Goal: Transaction & Acquisition: Purchase product/service

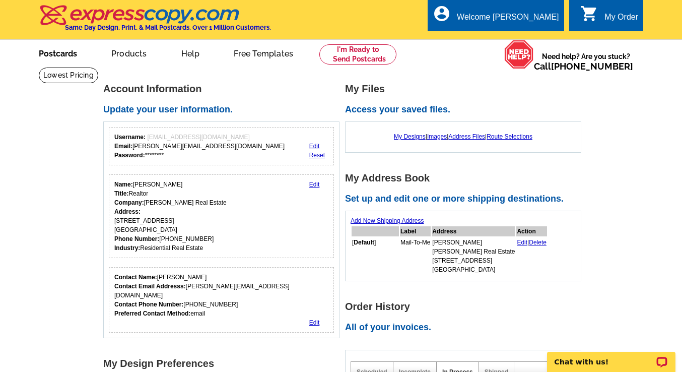
click at [68, 52] on link "Postcards" at bounding box center [58, 53] width 71 height 24
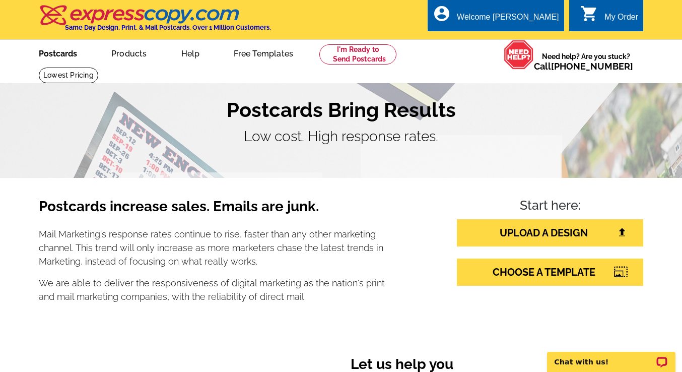
click at [64, 53] on link "Postcards" at bounding box center [58, 53] width 71 height 24
click at [516, 227] on link "UPLOAD A DESIGN" at bounding box center [550, 232] width 186 height 27
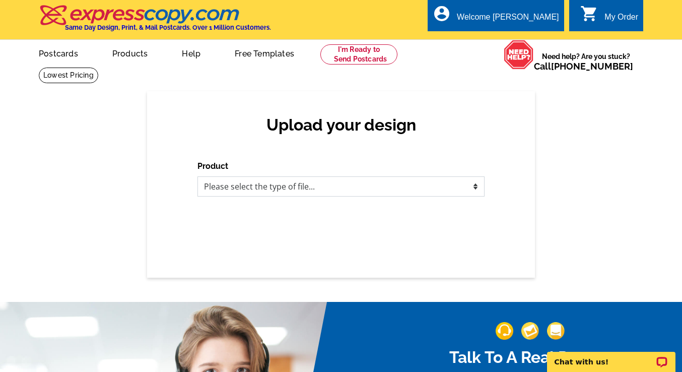
click at [257, 184] on select "Please select the type of file... Postcards Business Cards Letters and flyers G…" at bounding box center [340, 186] width 287 height 20
select select "1"
click at [197, 176] on select "Please select the type of file... Postcards Business Cards Letters and flyers G…" at bounding box center [340, 186] width 287 height 20
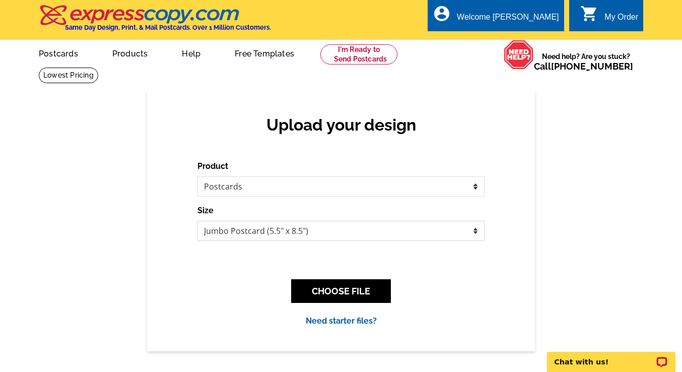
click at [237, 235] on select "Jumbo Postcard (5.5" x 8.5") Regular Postcard (4.25" x 5.6") Panoramic Postcard…" at bounding box center [340, 231] width 287 height 20
select select "1"
click at [197, 221] on select "Jumbo Postcard (5.5" x 8.5") Regular Postcard (4.25" x 5.6") Panoramic Postcard…" at bounding box center [340, 231] width 287 height 20
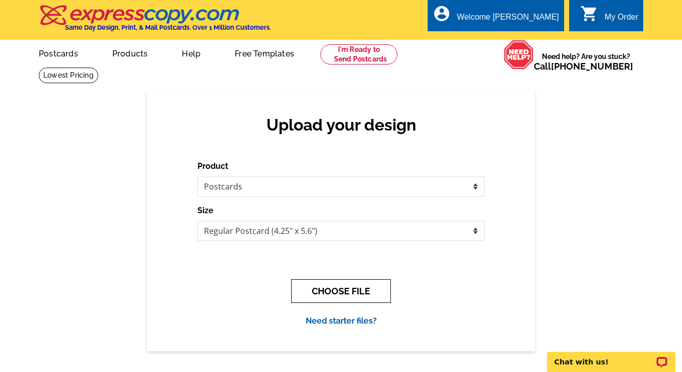
click at [338, 292] on button "CHOOSE FILE" at bounding box center [341, 291] width 100 height 24
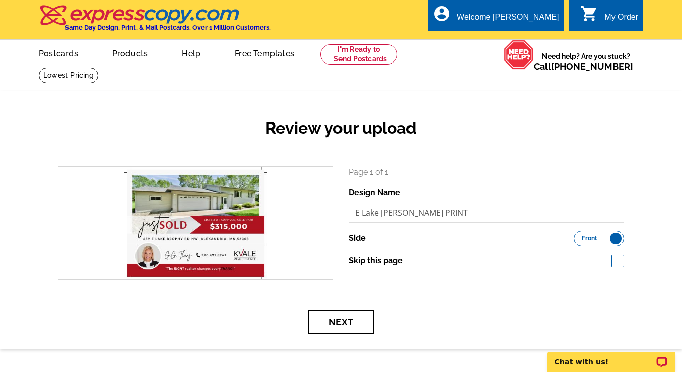
click at [348, 319] on button "Next" at bounding box center [340, 322] width 65 height 24
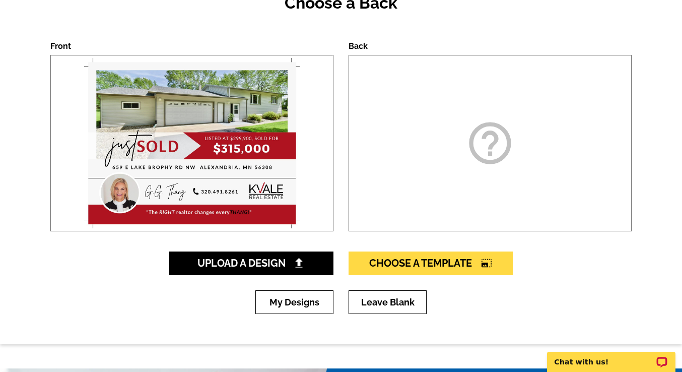
scroll to position [134, 0]
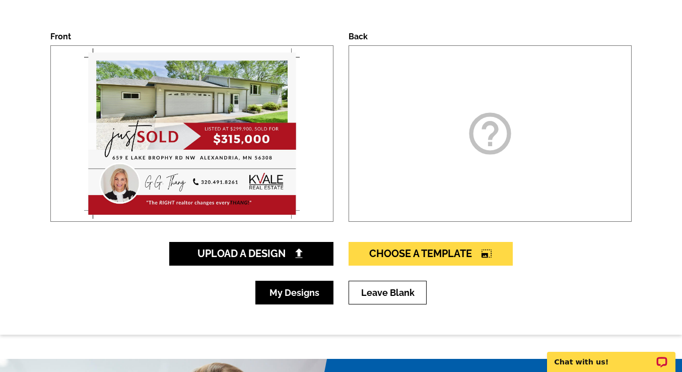
click at [309, 291] on link "My Designs" at bounding box center [294, 293] width 78 height 24
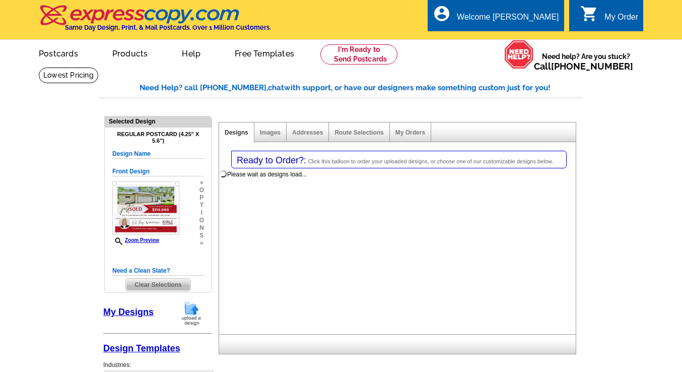
select select "1"
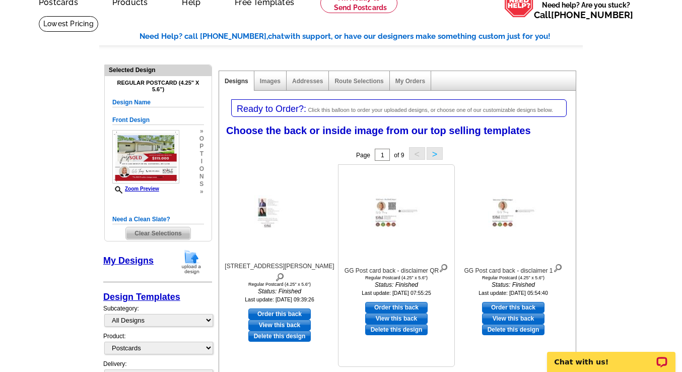
scroll to position [54, 0]
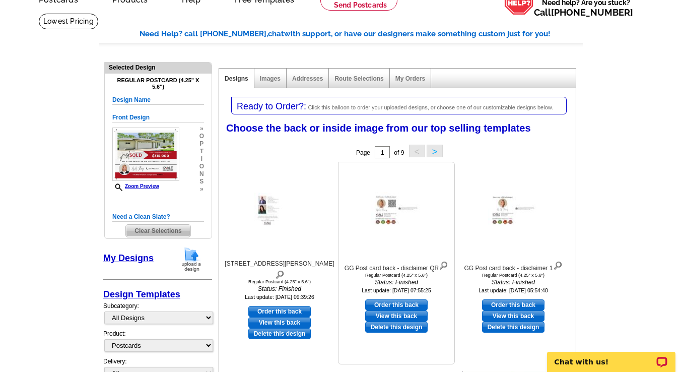
click at [399, 302] on link "Order this back" at bounding box center [396, 304] width 62 height 11
select select "front"
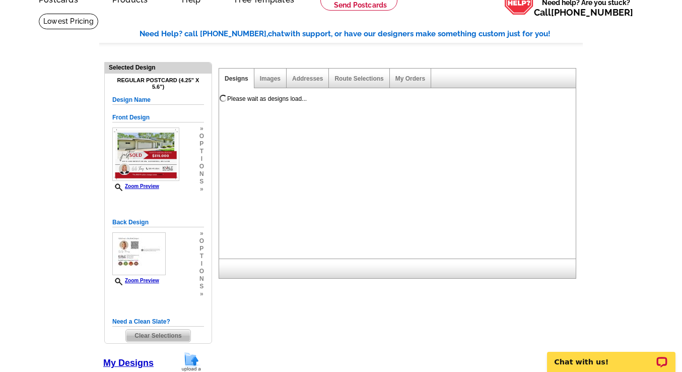
scroll to position [0, 0]
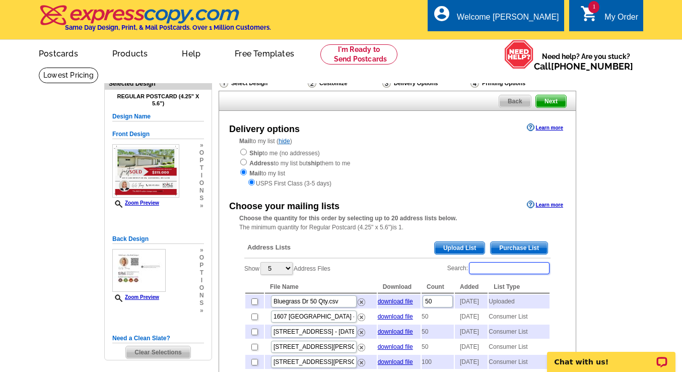
click at [504, 267] on input "Search:" at bounding box center [509, 268] width 81 height 12
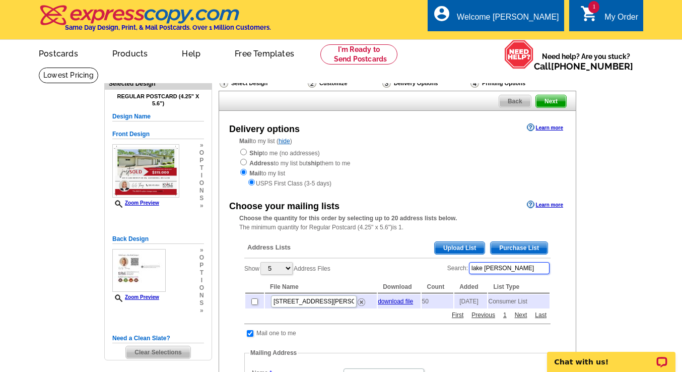
type input "lake brophy"
click at [254, 304] on input "checkbox" at bounding box center [254, 301] width 7 height 7
checkbox input "true"
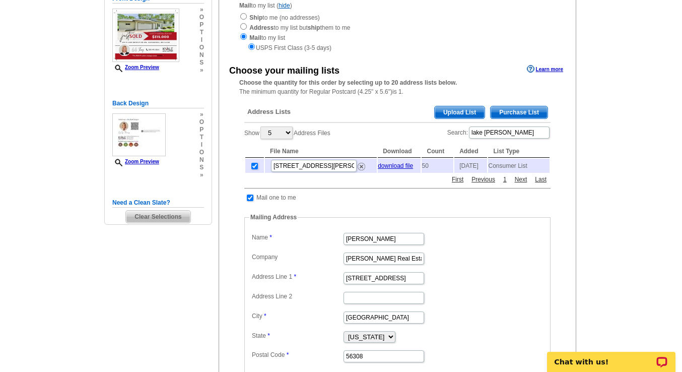
scroll to position [141, 0]
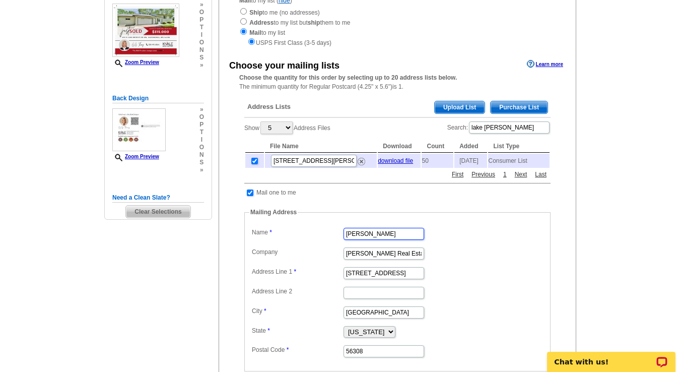
drag, startPoint x: 384, startPoint y: 236, endPoint x: 308, endPoint y: 236, distance: 76.6
click at [308, 236] on dl "Label Mail-To-Me Name Carl Kvale Company Kvale Real Estate Address Line 1 609 B…" at bounding box center [397, 291] width 296 height 133
type input "[PERSON_NAME]"
click at [448, 252] on dd "Kvale Real Estate" at bounding box center [397, 253] width 296 height 16
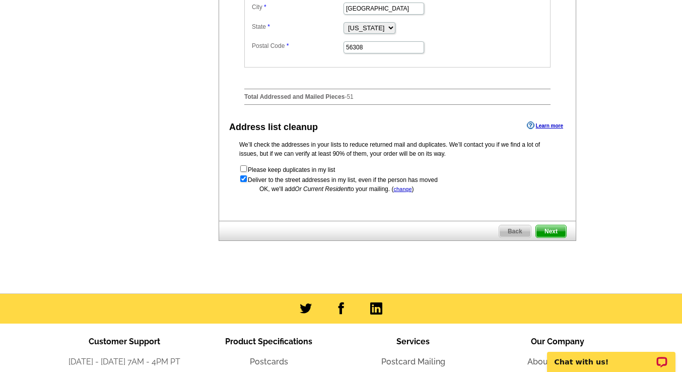
scroll to position [495, 0]
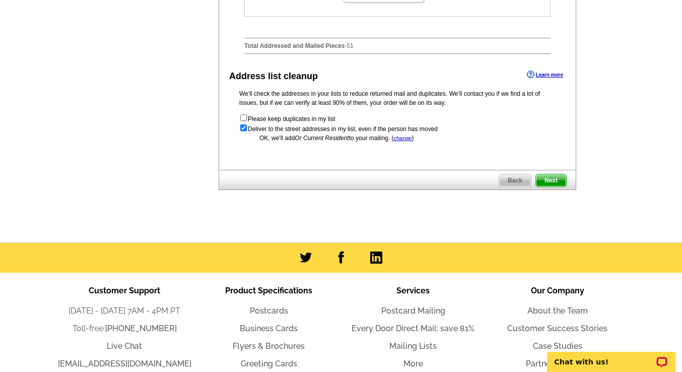
click at [555, 182] on span "Next" at bounding box center [551, 180] width 30 height 12
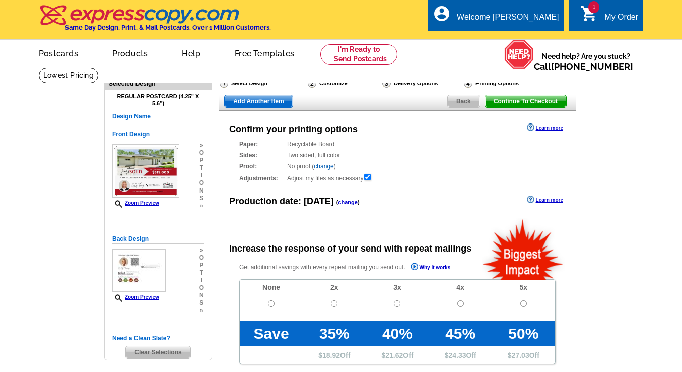
radio input "false"
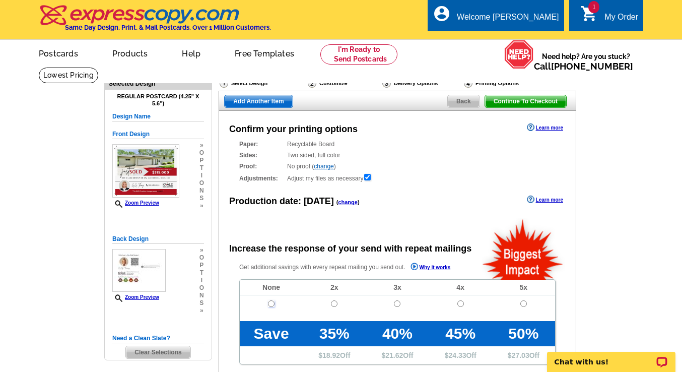
click at [271, 303] on input "radio" at bounding box center [271, 303] width 7 height 7
radio input "true"
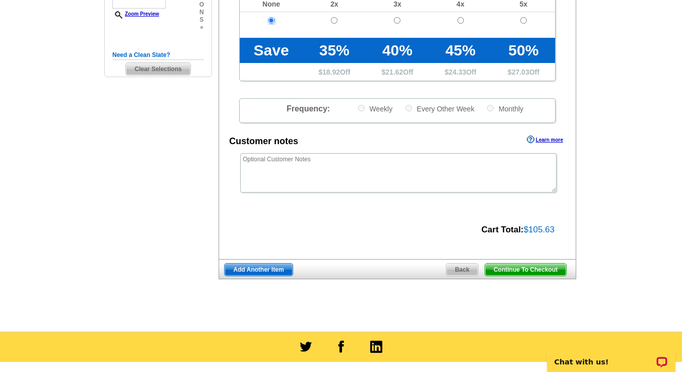
scroll to position [286, 0]
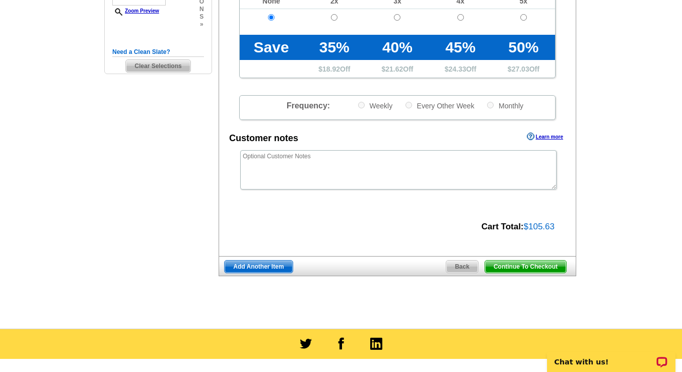
click at [516, 266] on span "Continue To Checkout" at bounding box center [525, 266] width 81 height 12
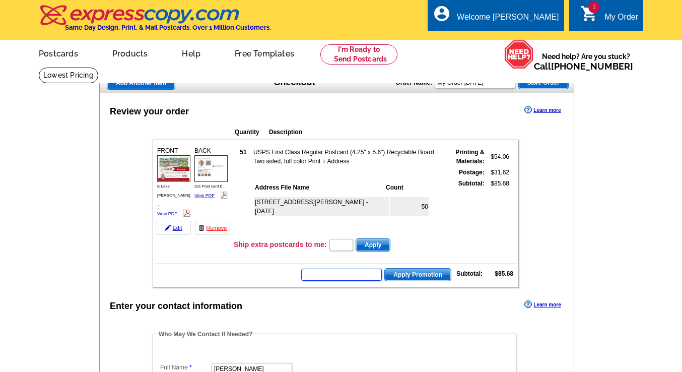
click at [372, 271] on input "text" at bounding box center [341, 274] width 81 height 12
click at [356, 272] on input "text" at bounding box center [341, 274] width 81 height 12
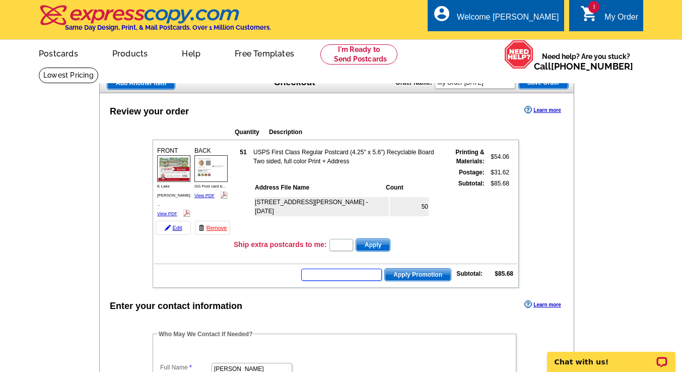
click at [334, 271] on input "text" at bounding box center [341, 274] width 81 height 12
type input "GROW0925"
click at [419, 268] on span "Apply Promotion" at bounding box center [418, 274] width 66 height 12
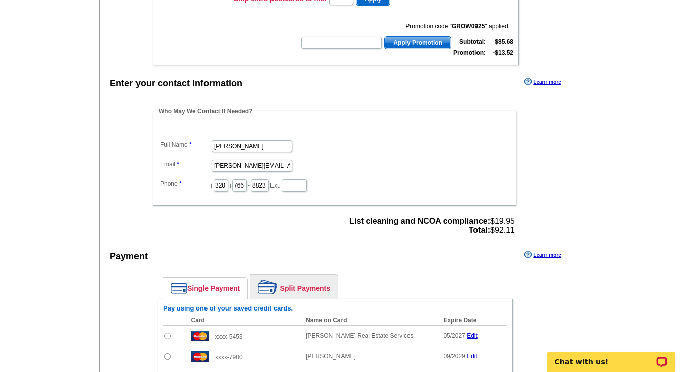
scroll to position [252, 0]
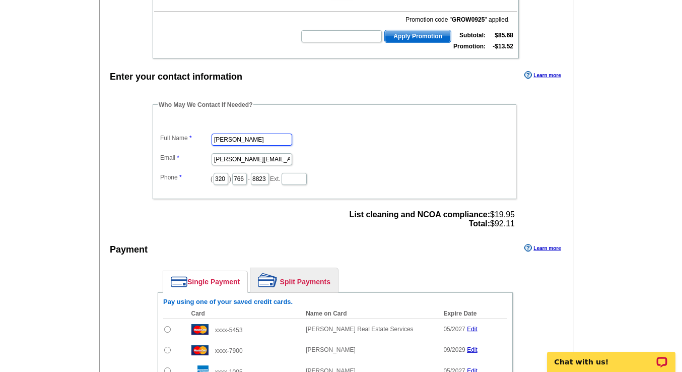
drag, startPoint x: 258, startPoint y: 138, endPoint x: 192, endPoint y: 138, distance: 66.0
click at [192, 138] on dl "Full Name Carl Kvale Email carl@kvalerealestate.com Phone ( 320 ) 766 - 8823 Ex…" at bounding box center [335, 152] width 354 height 68
type input "[PERSON_NAME]"
click at [215, 155] on input "carl@kvalerealestate.com" at bounding box center [252, 159] width 81 height 12
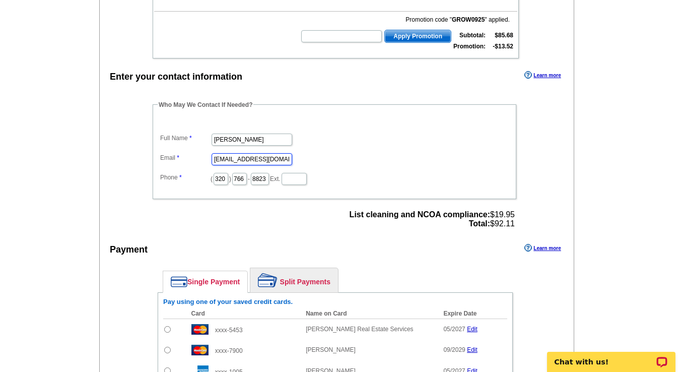
type input "[EMAIL_ADDRESS][DOMAIN_NAME]"
click at [235, 175] on input "766" at bounding box center [239, 179] width 15 height 12
type input "491"
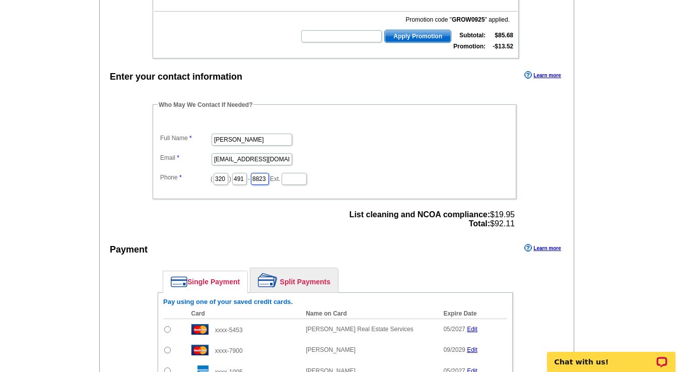
scroll to position [0, 0]
click at [255, 174] on input "8823" at bounding box center [260, 179] width 18 height 12
type input "8261"
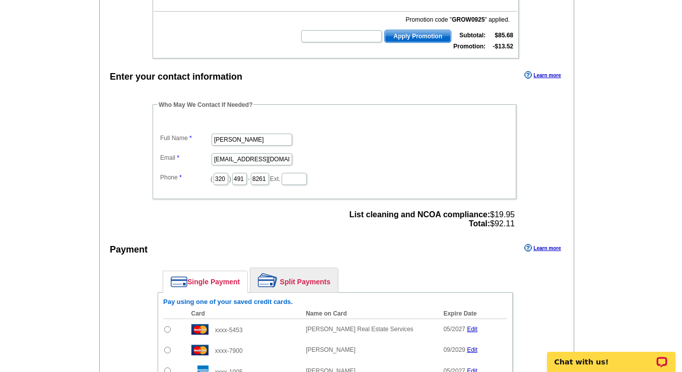
scroll to position [0, 0]
click at [347, 164] on dl "Full Name GG Thang Email gg@kvalerealestate.com Phone ( 320 ) 491 - 8261 Ext." at bounding box center [335, 152] width 354 height 68
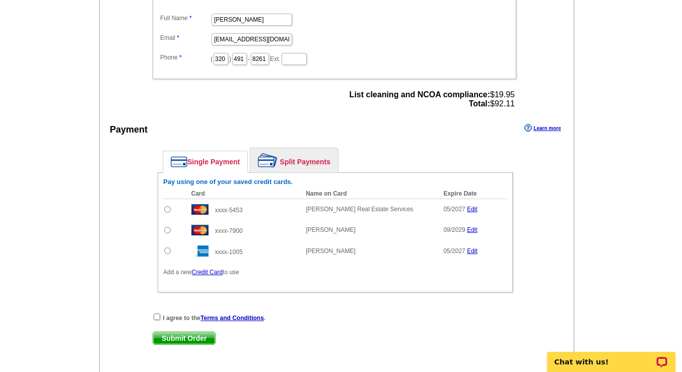
scroll to position [393, 0]
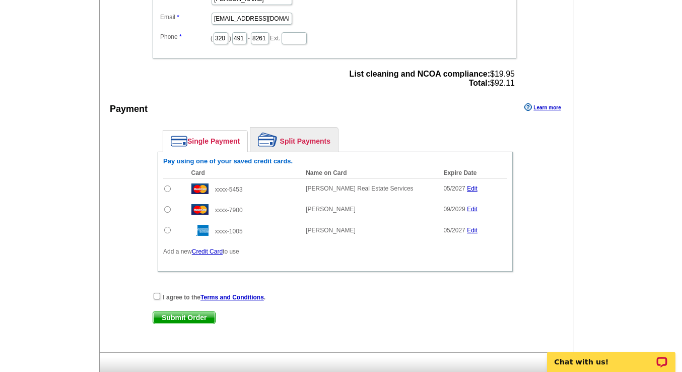
click at [167, 227] on input "radio" at bounding box center [167, 230] width 7 height 7
radio input "true"
click at [155, 293] on input "checkbox" at bounding box center [157, 296] width 7 height 7
checkbox input "true"
click at [171, 314] on span "Submit Order" at bounding box center [184, 317] width 62 height 12
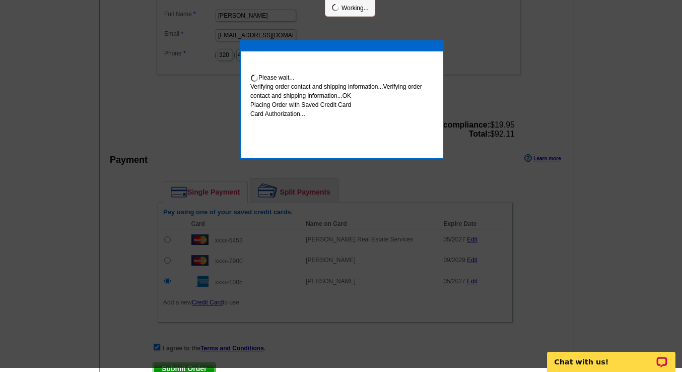
scroll to position [389, 0]
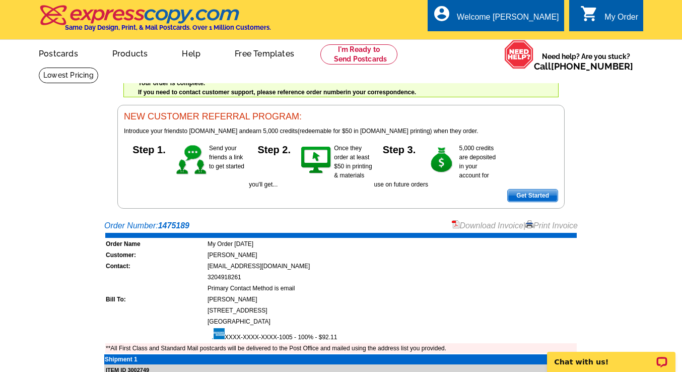
click at [464, 226] on link "Download Invoice" at bounding box center [488, 225] width 72 height 9
